Goal: Transaction & Acquisition: Purchase product/service

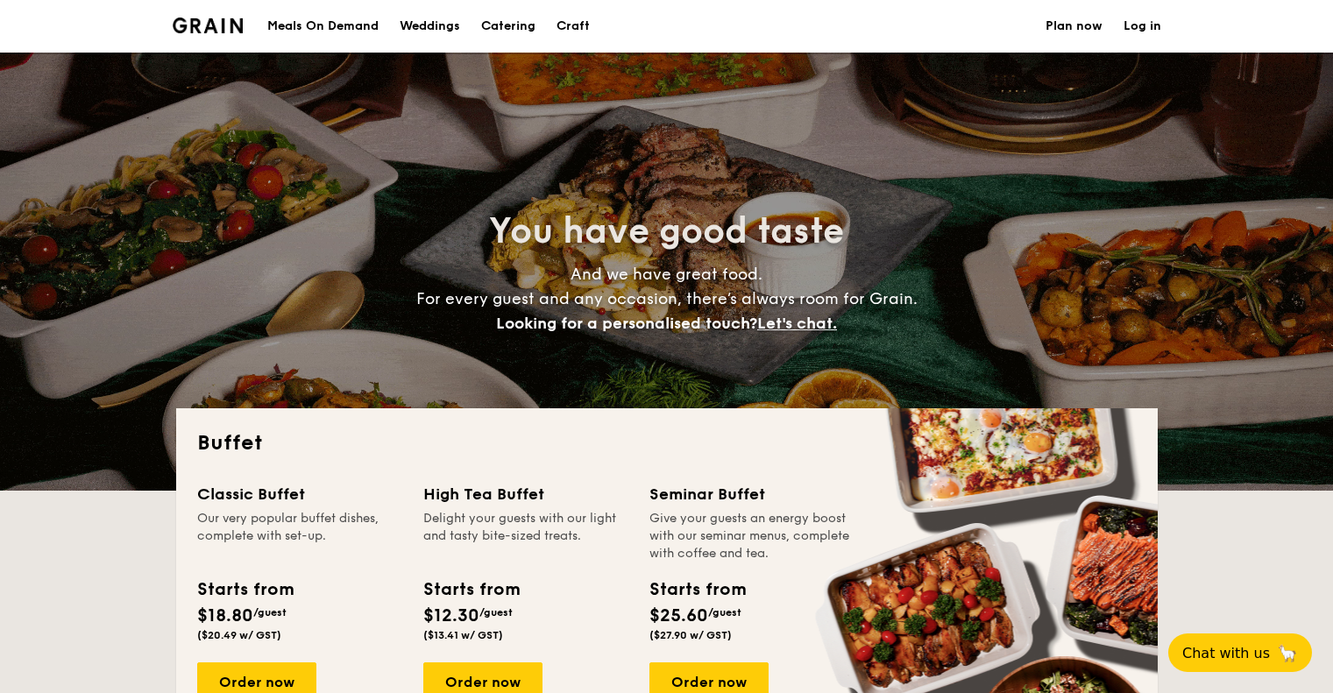
select select
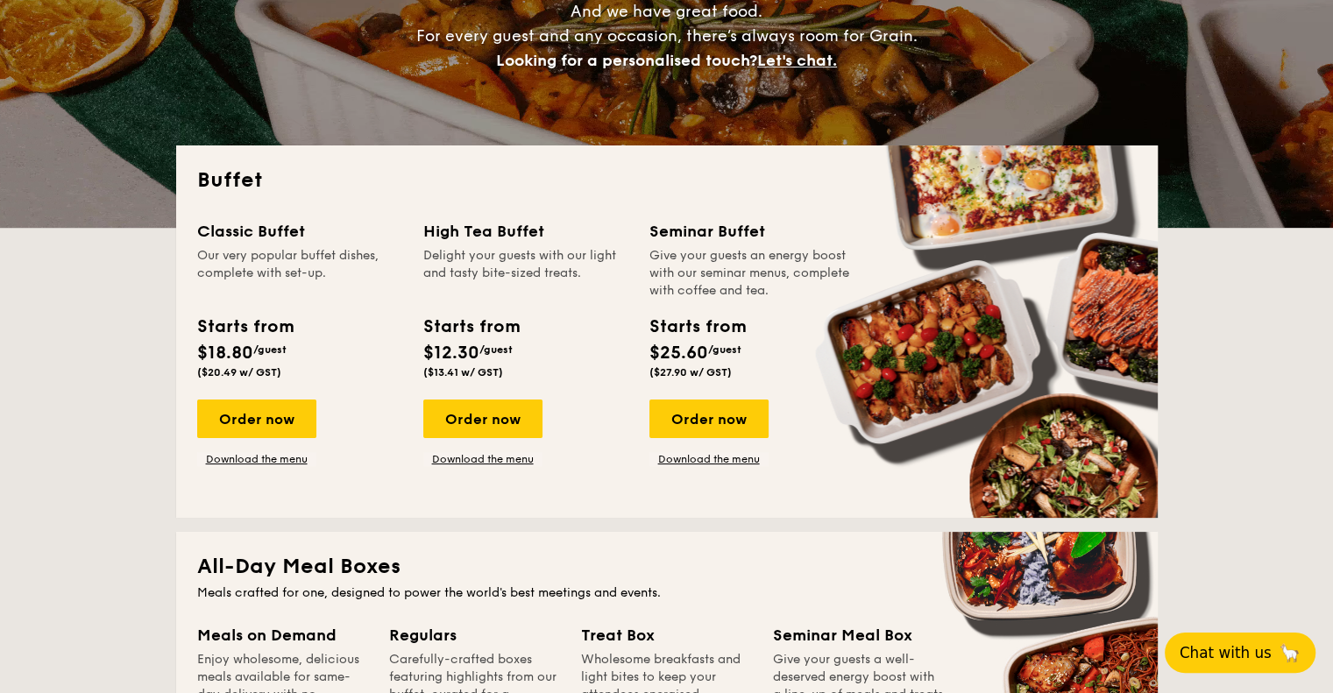
click at [1238, 655] on span "Chat with us" at bounding box center [1225, 653] width 92 height 18
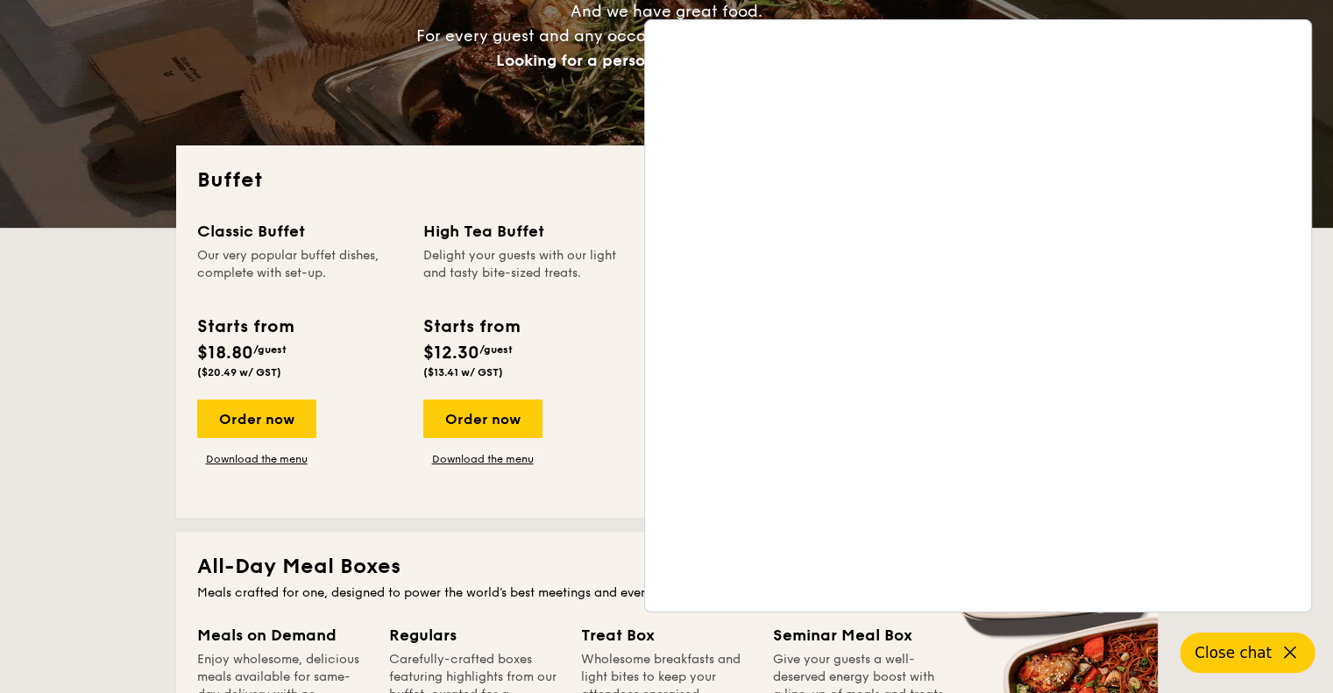
click at [1287, 642] on icon at bounding box center [1289, 652] width 21 height 21
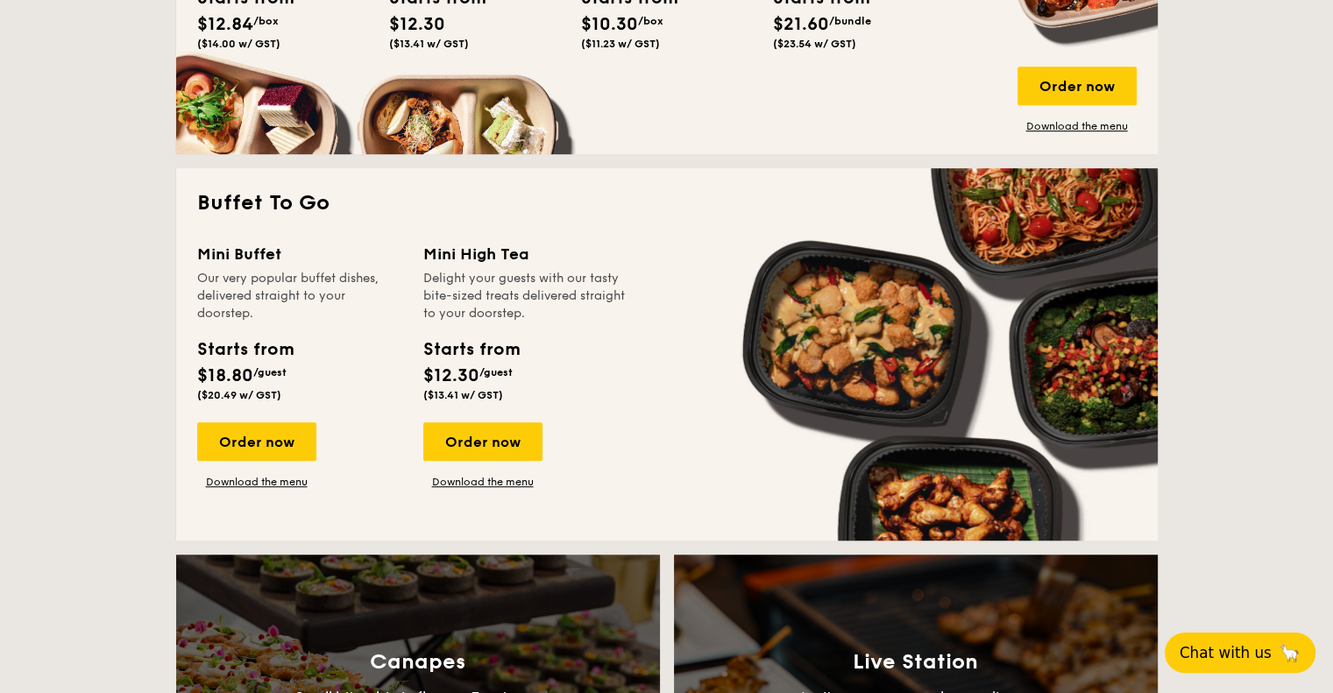
scroll to position [1052, 0]
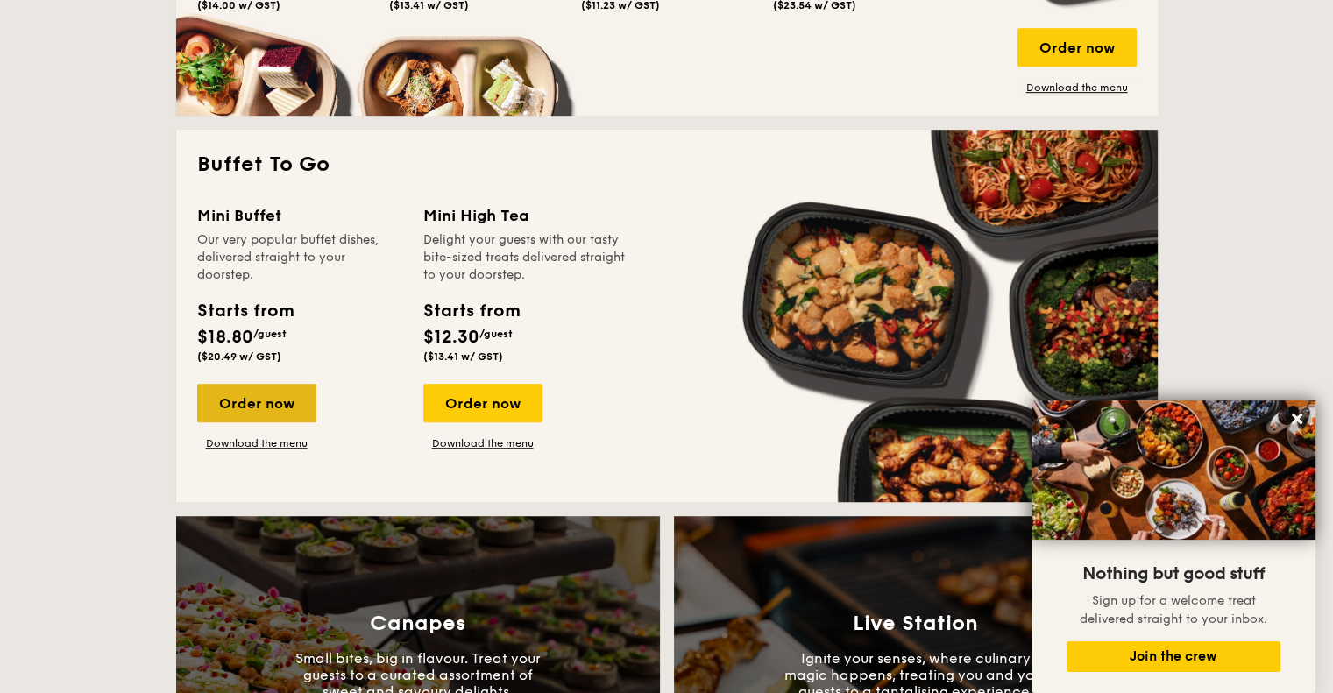
click at [260, 399] on div "Order now" at bounding box center [256, 403] width 119 height 39
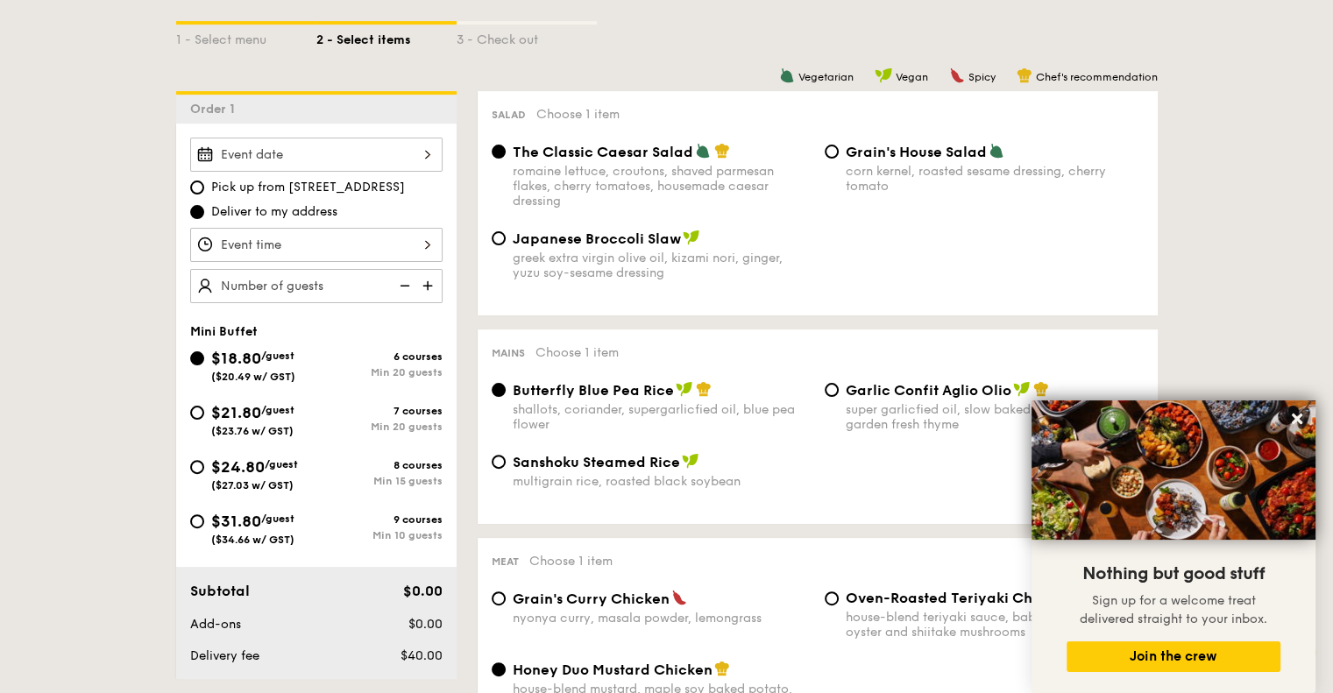
scroll to position [438, 0]
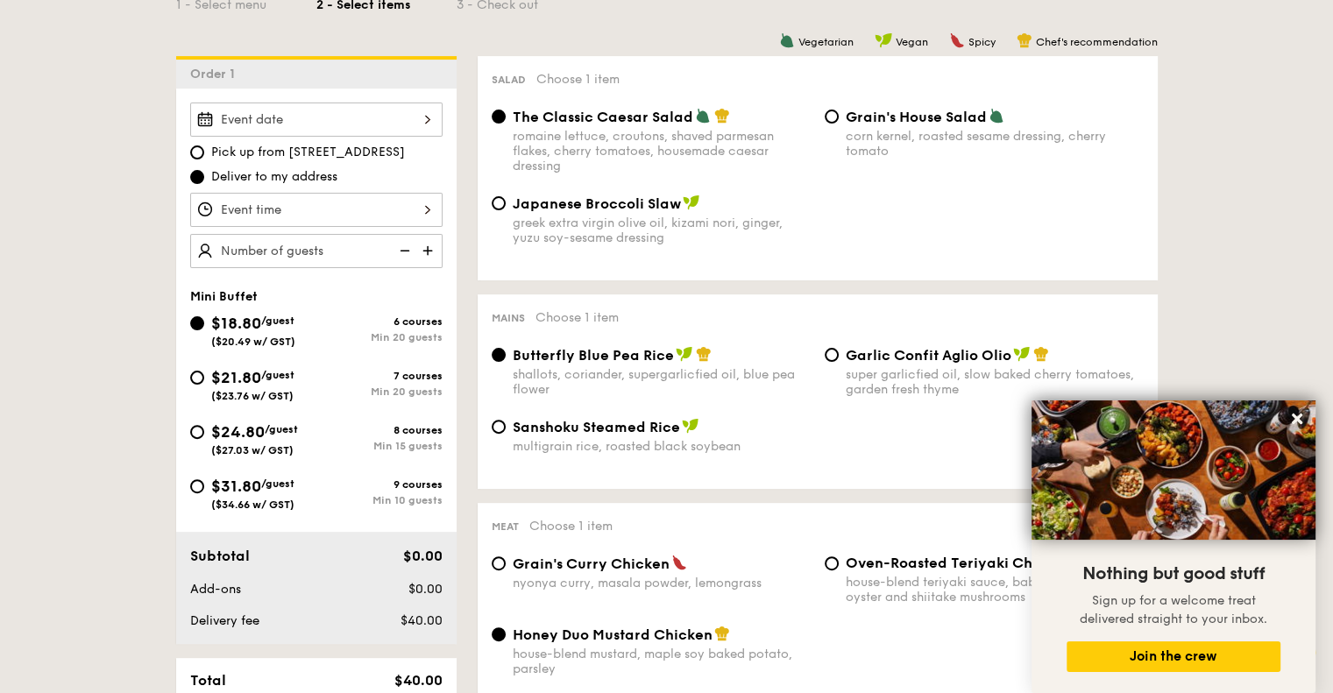
click at [296, 181] on span "Deliver to my address" at bounding box center [274, 177] width 126 height 18
click at [204, 181] on input "Deliver to my address" at bounding box center [197, 177] width 14 height 14
click at [302, 123] on div at bounding box center [316, 120] width 252 height 34
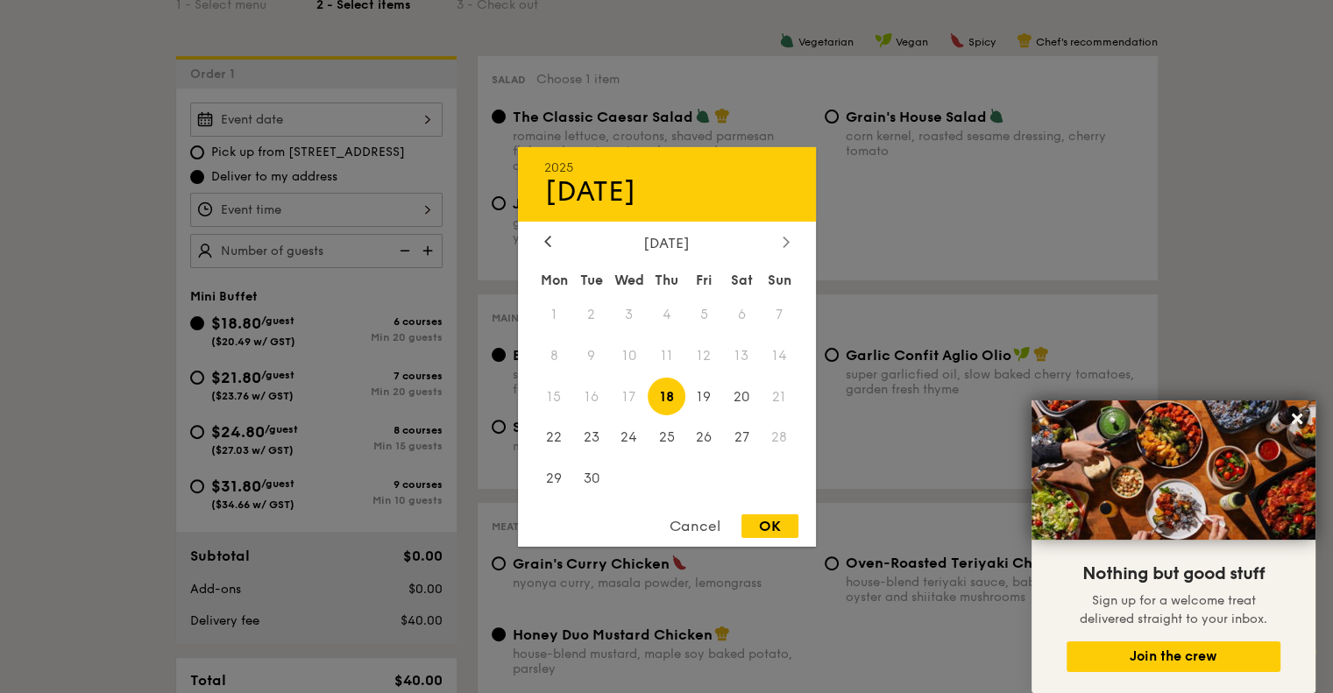
click at [789, 236] on icon at bounding box center [785, 241] width 7 height 11
click at [708, 309] on span "3" at bounding box center [704, 314] width 38 height 38
click at [755, 519] on div "OK" at bounding box center [769, 526] width 57 height 24
type input "[DATE]"
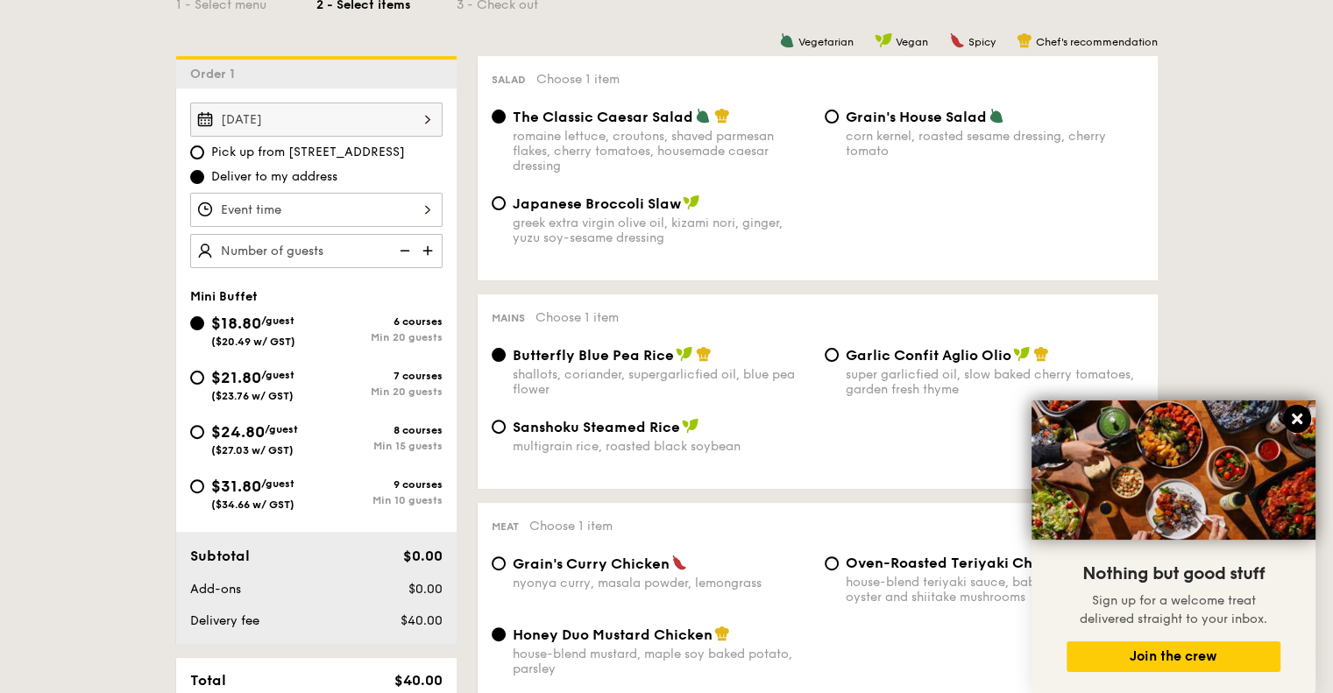
click at [1296, 415] on icon at bounding box center [1297, 419] width 16 height 16
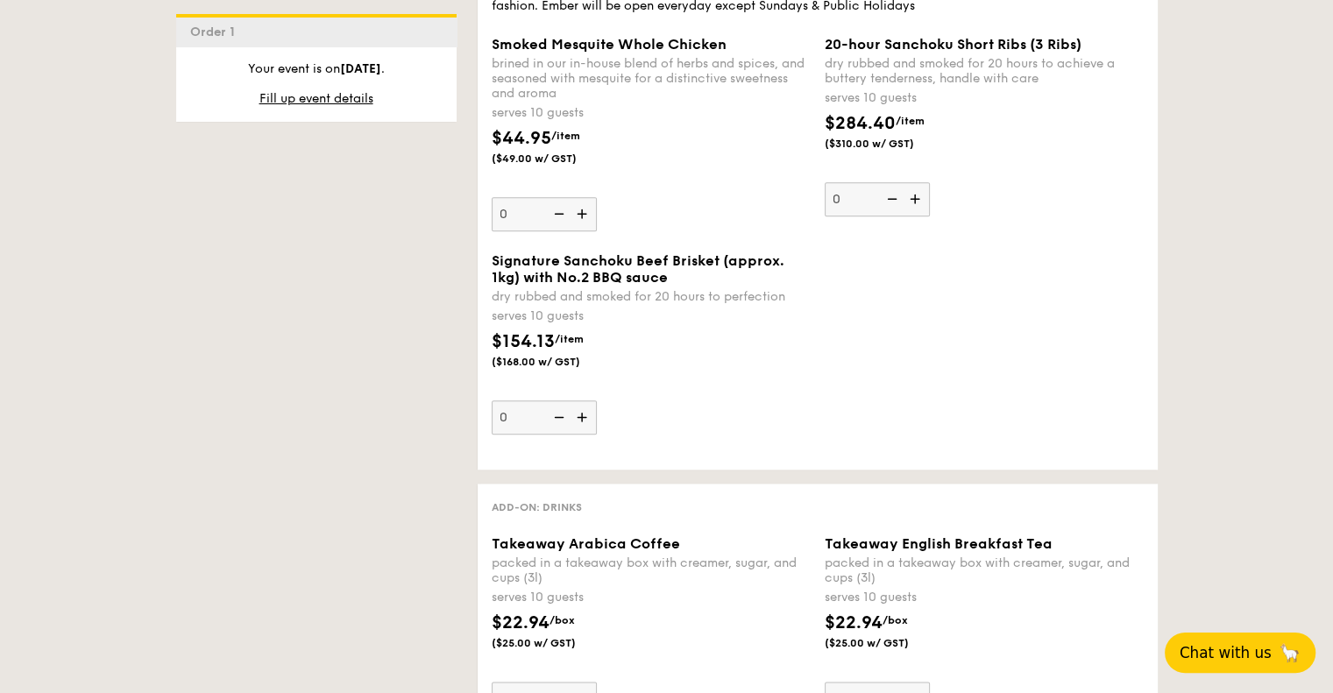
scroll to position [2191, 0]
